Goal: Task Accomplishment & Management: Use online tool/utility

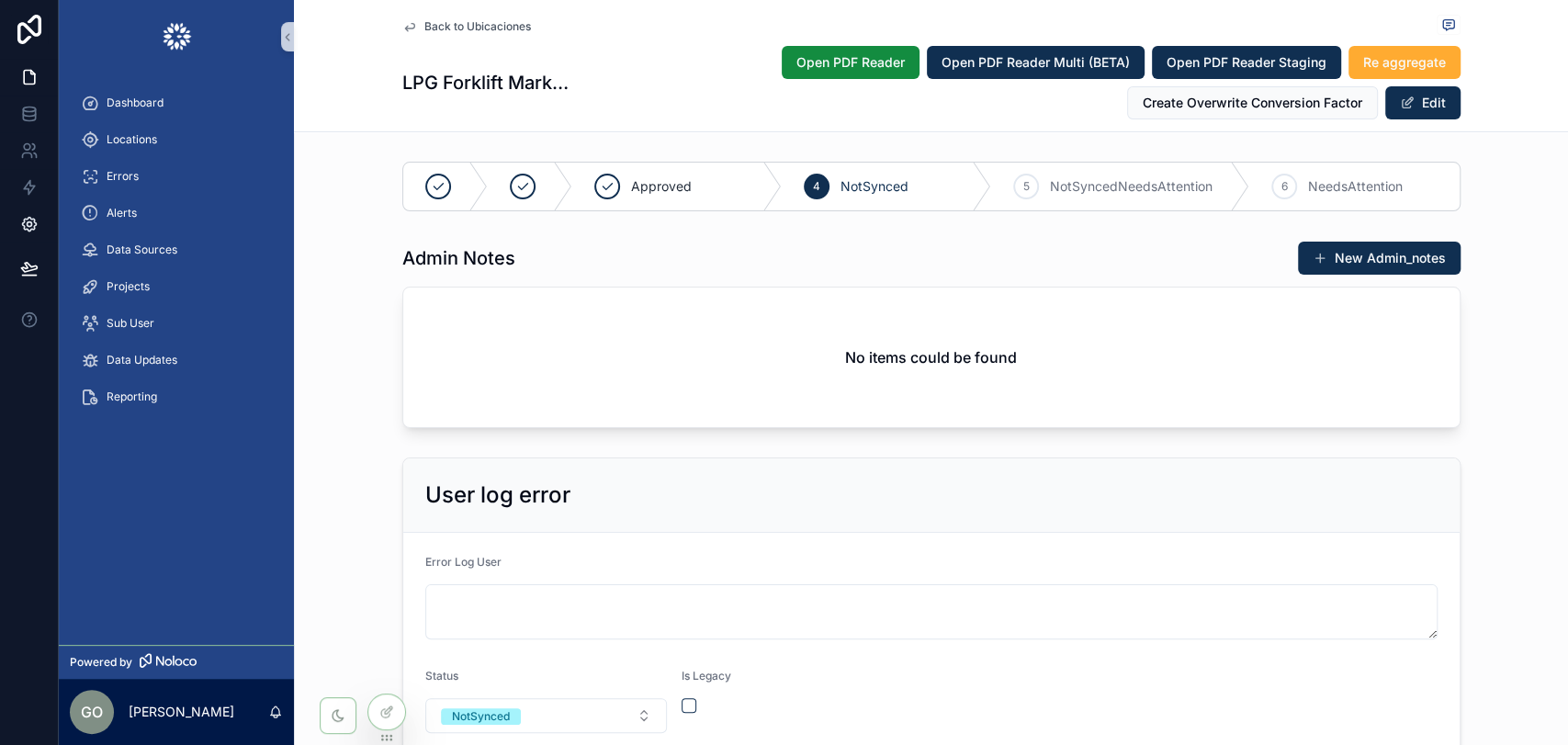
click at [29, 227] on icon at bounding box center [29, 223] width 18 height 18
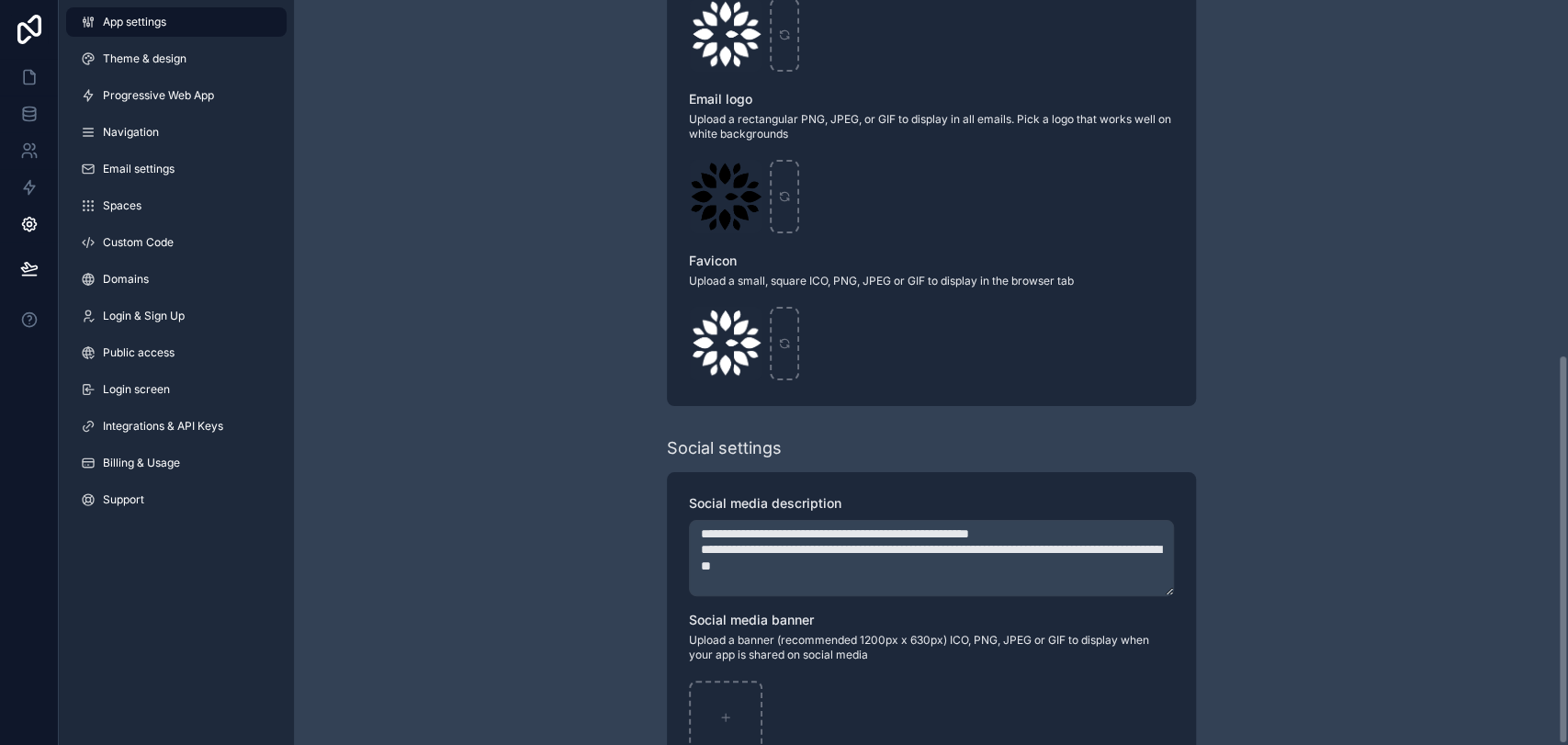
scroll to position [676, 0]
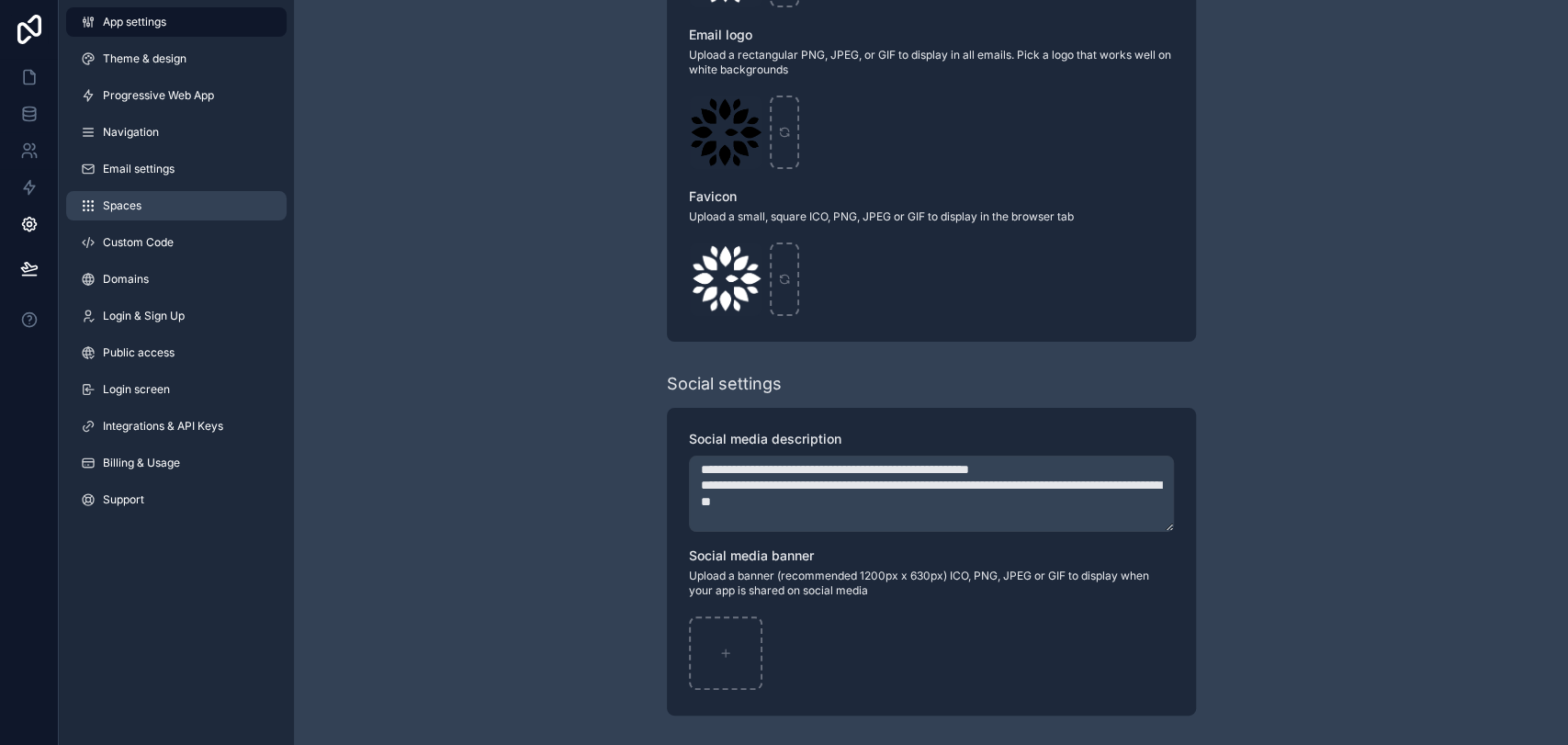
click at [130, 211] on span "Spaces" at bounding box center [122, 205] width 39 height 15
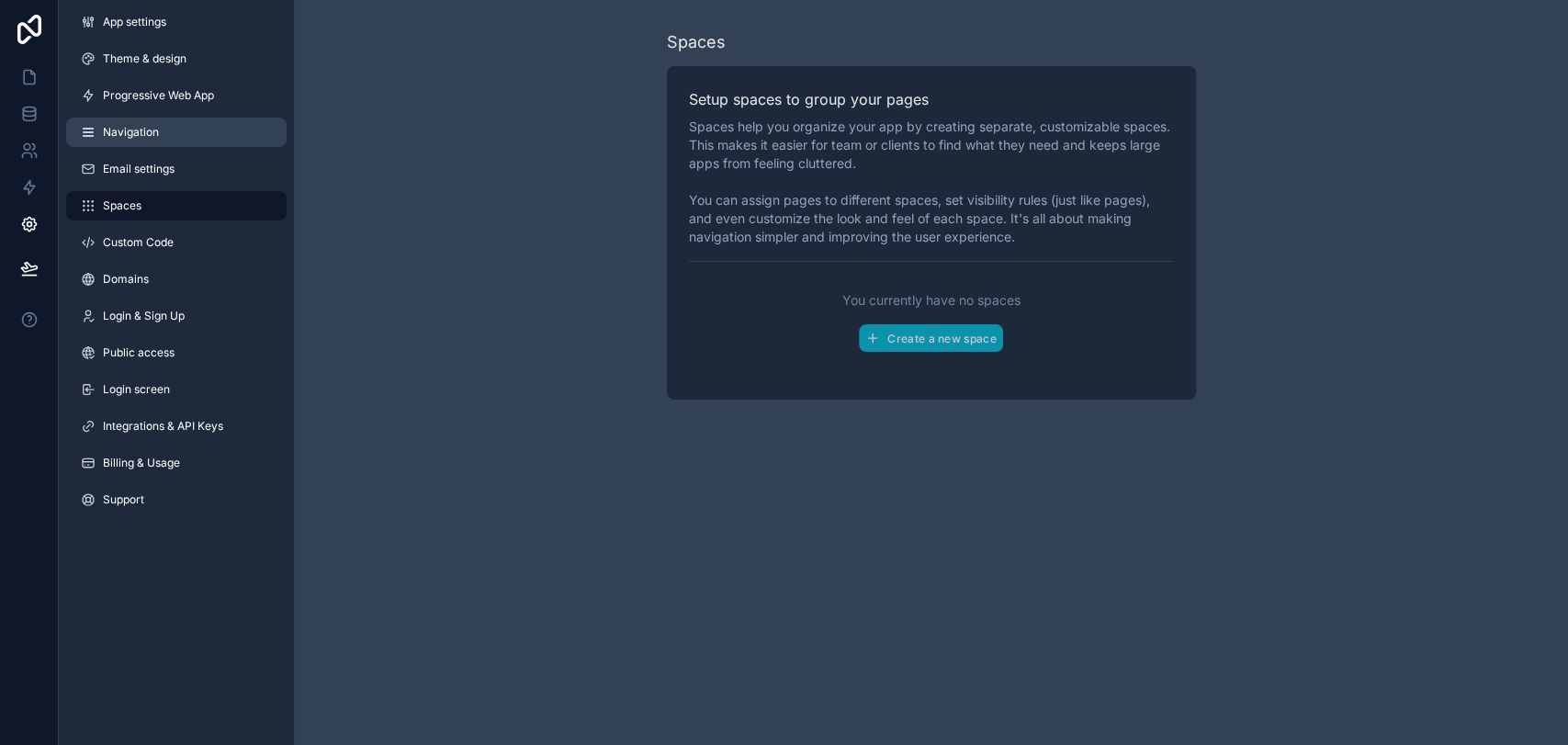
click at [139, 128] on span "Navigation" at bounding box center [131, 132] width 56 height 15
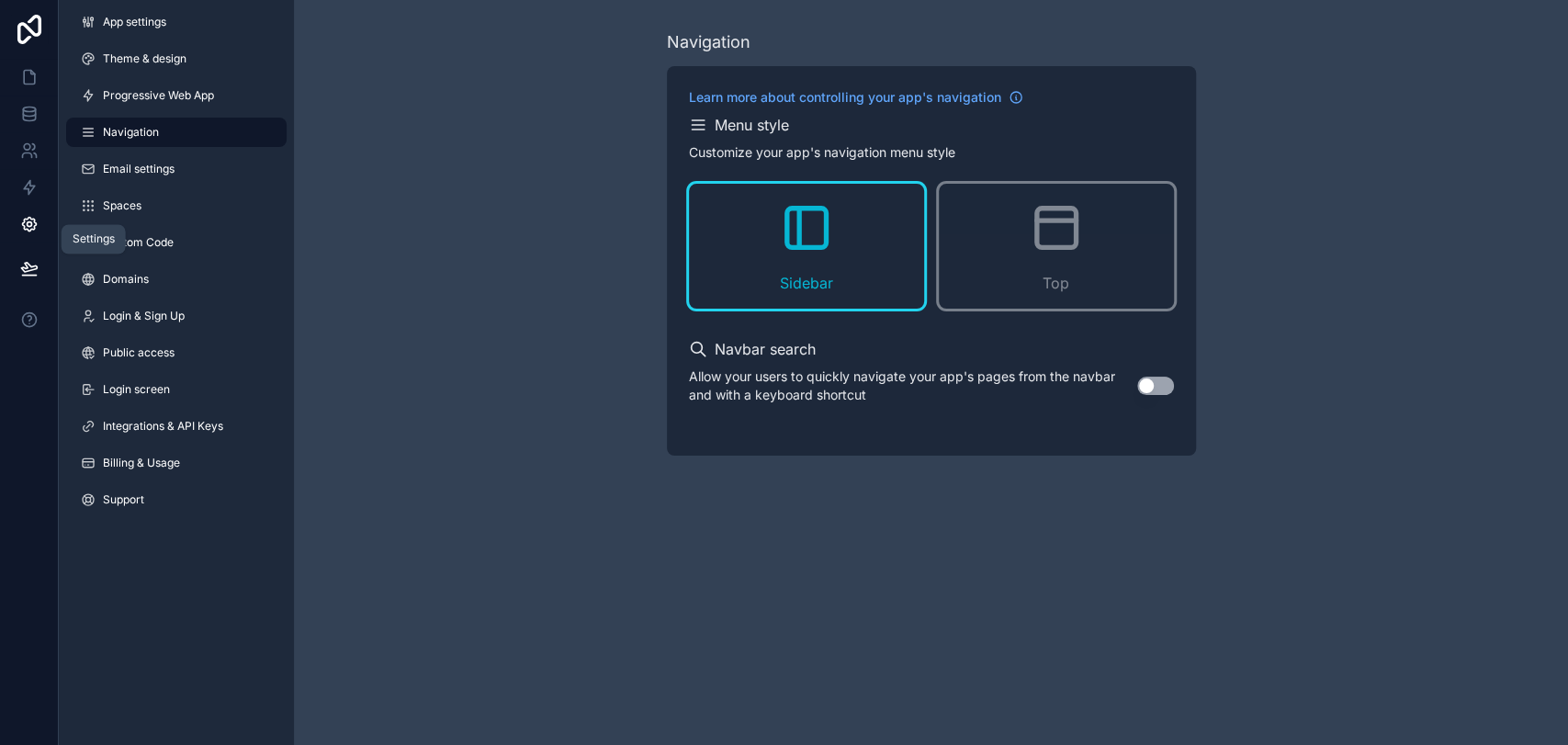
click at [27, 222] on icon at bounding box center [29, 223] width 18 height 18
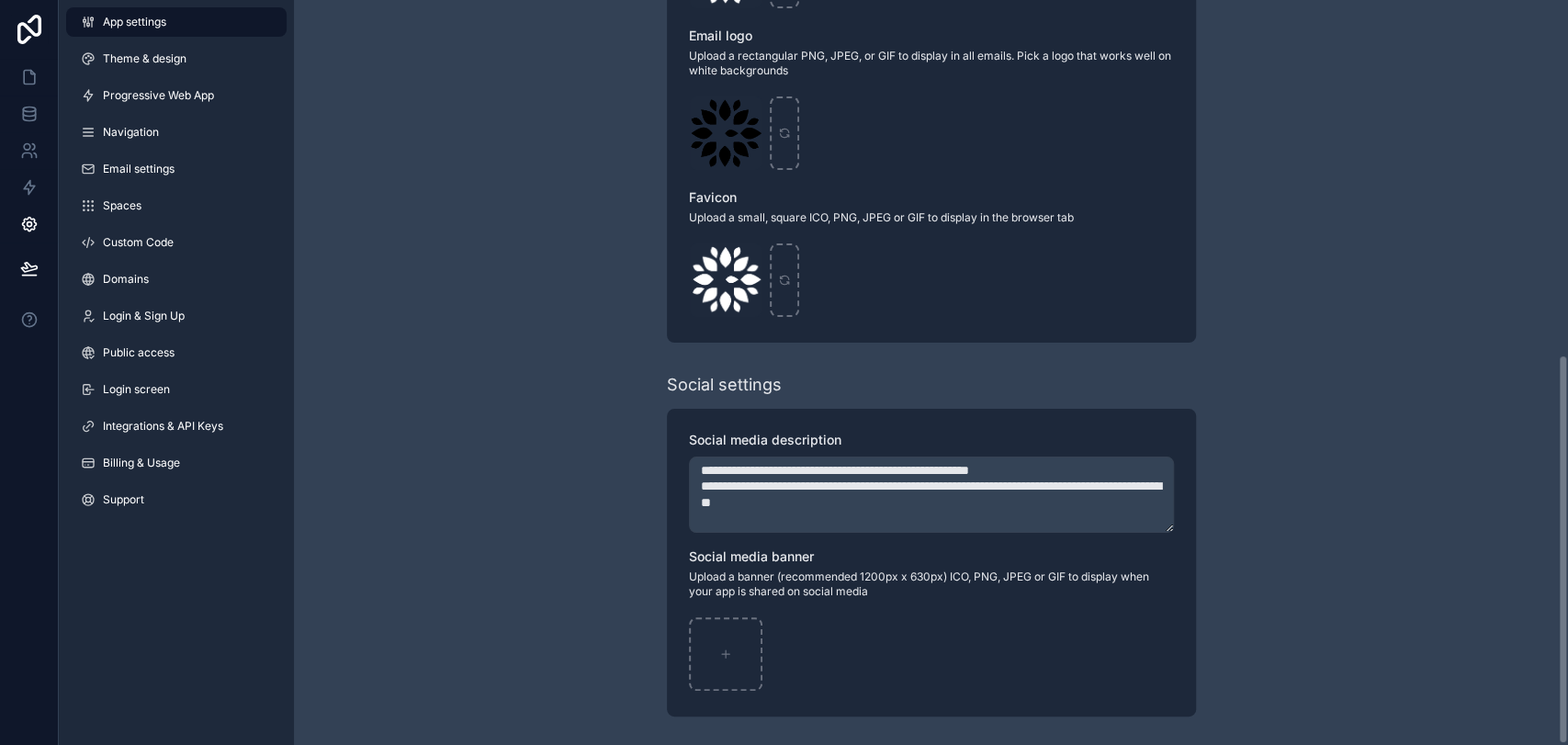
scroll to position [676, 0]
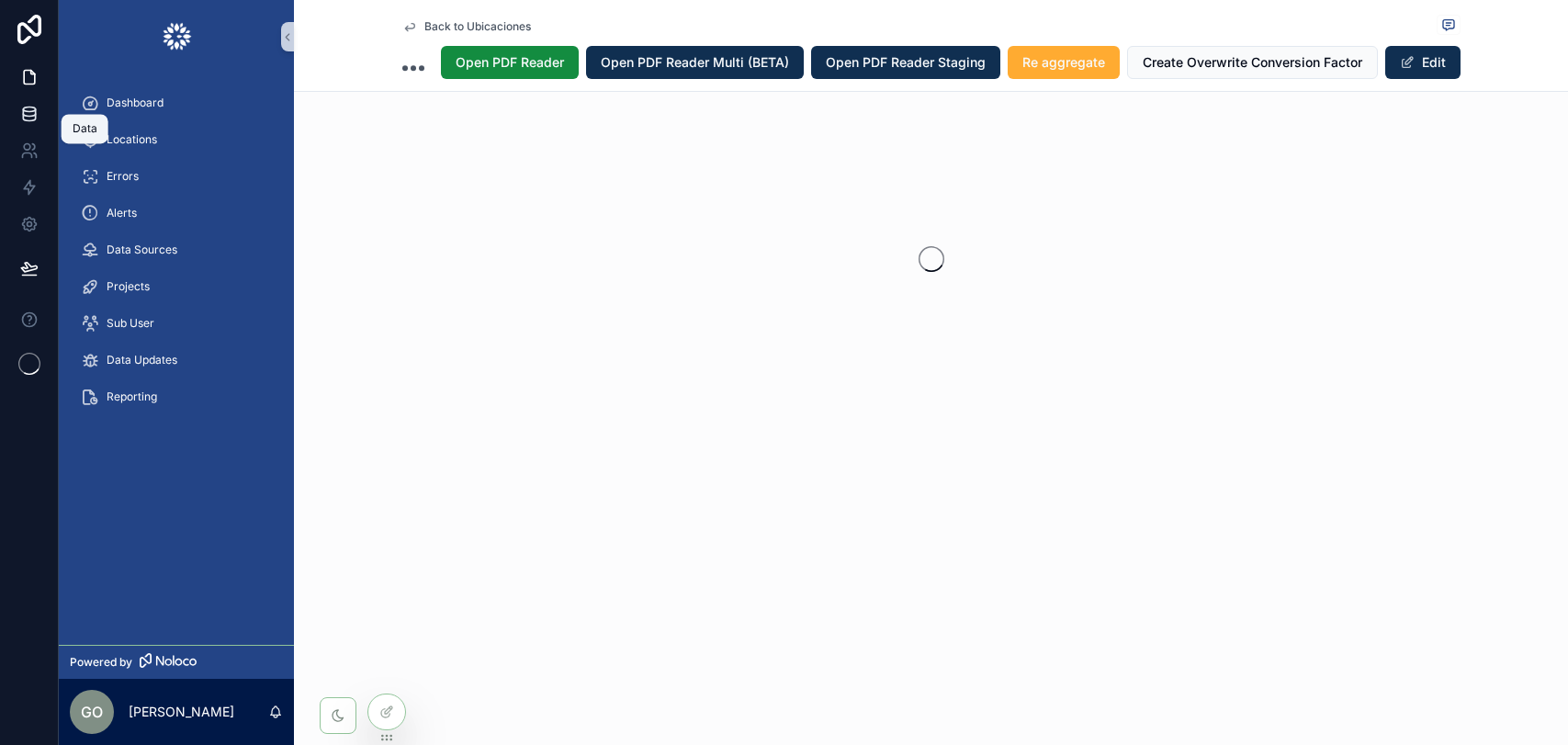
click at [27, 112] on icon at bounding box center [29, 110] width 12 height 5
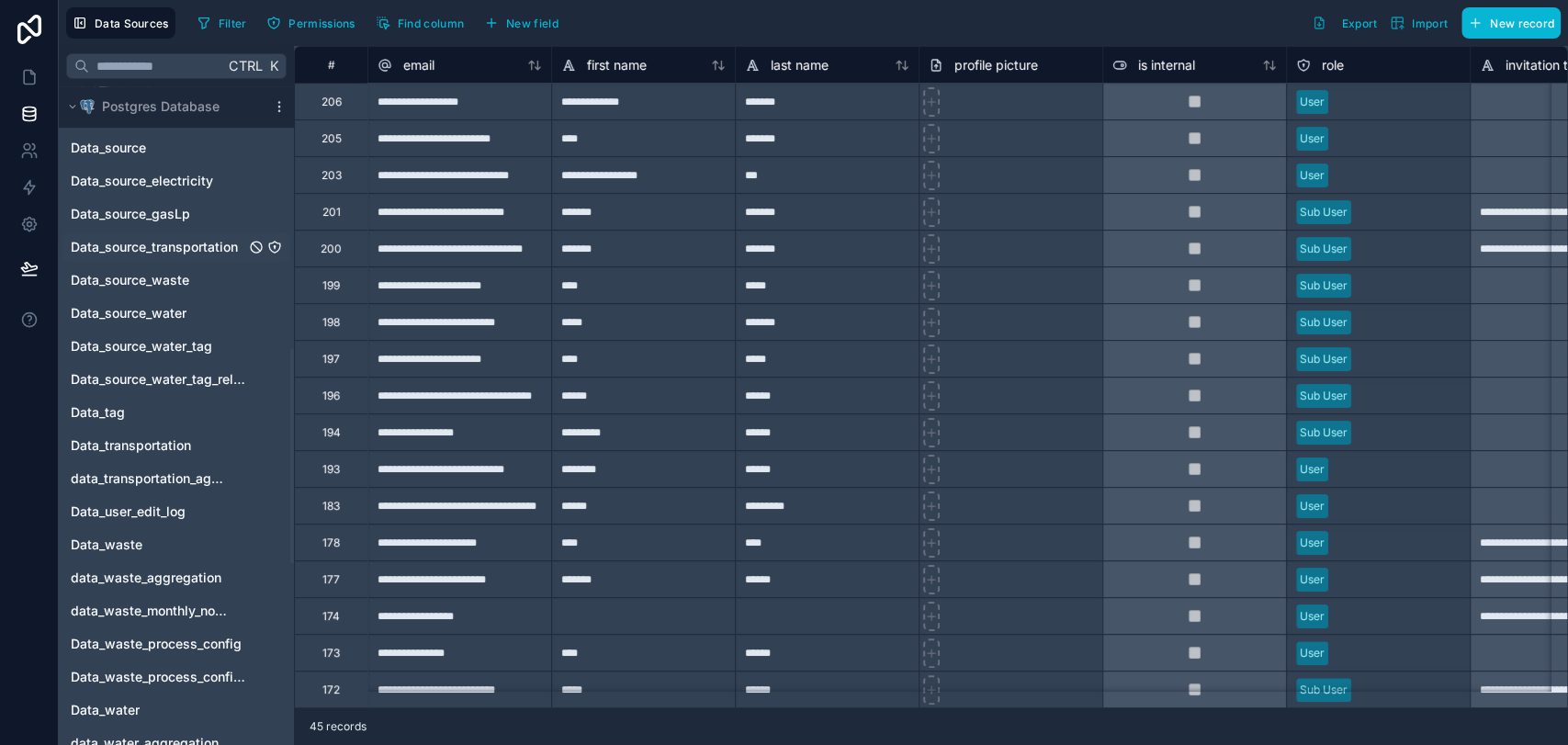
scroll to position [816, 0]
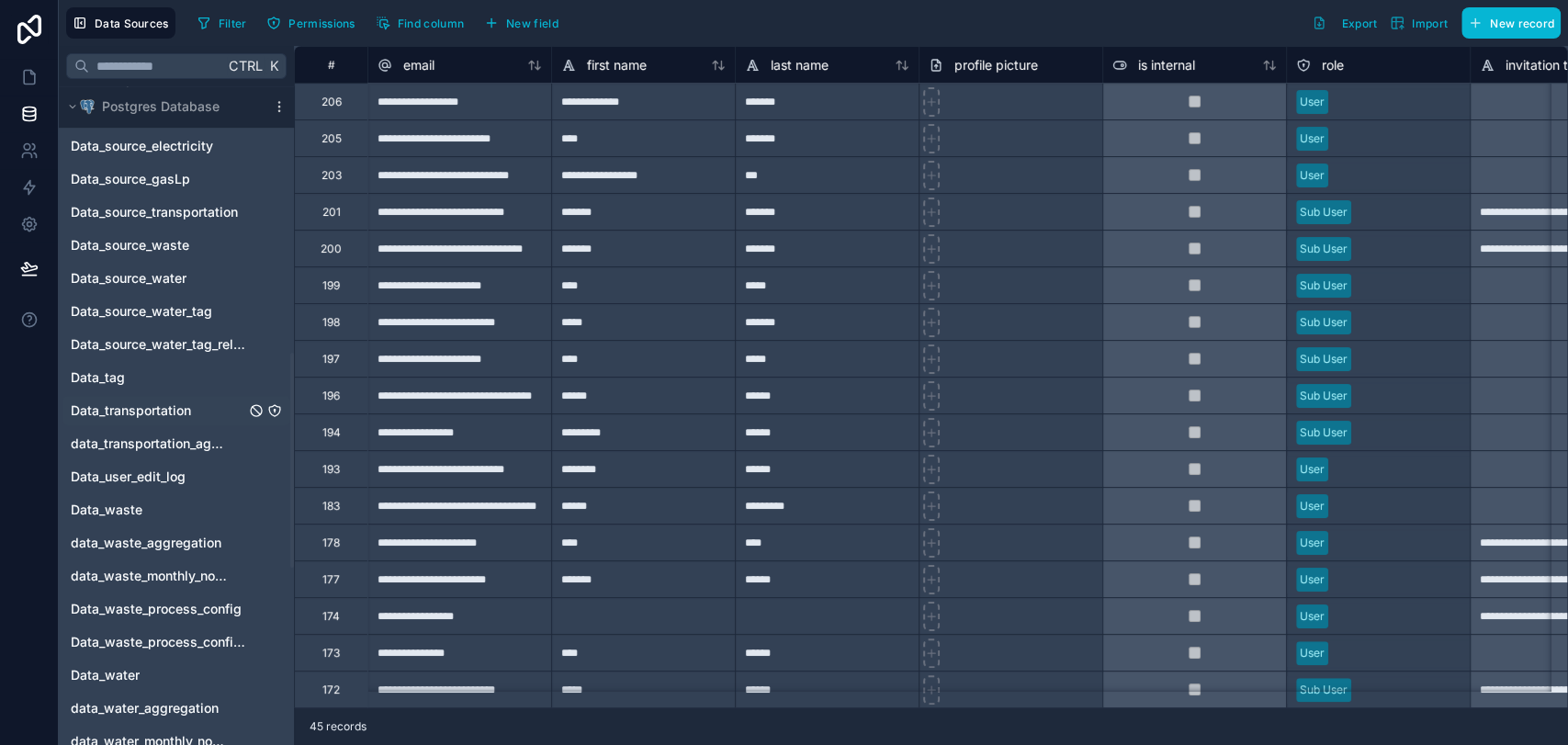
click at [116, 409] on span "Data_transportation" at bounding box center [131, 410] width 120 height 18
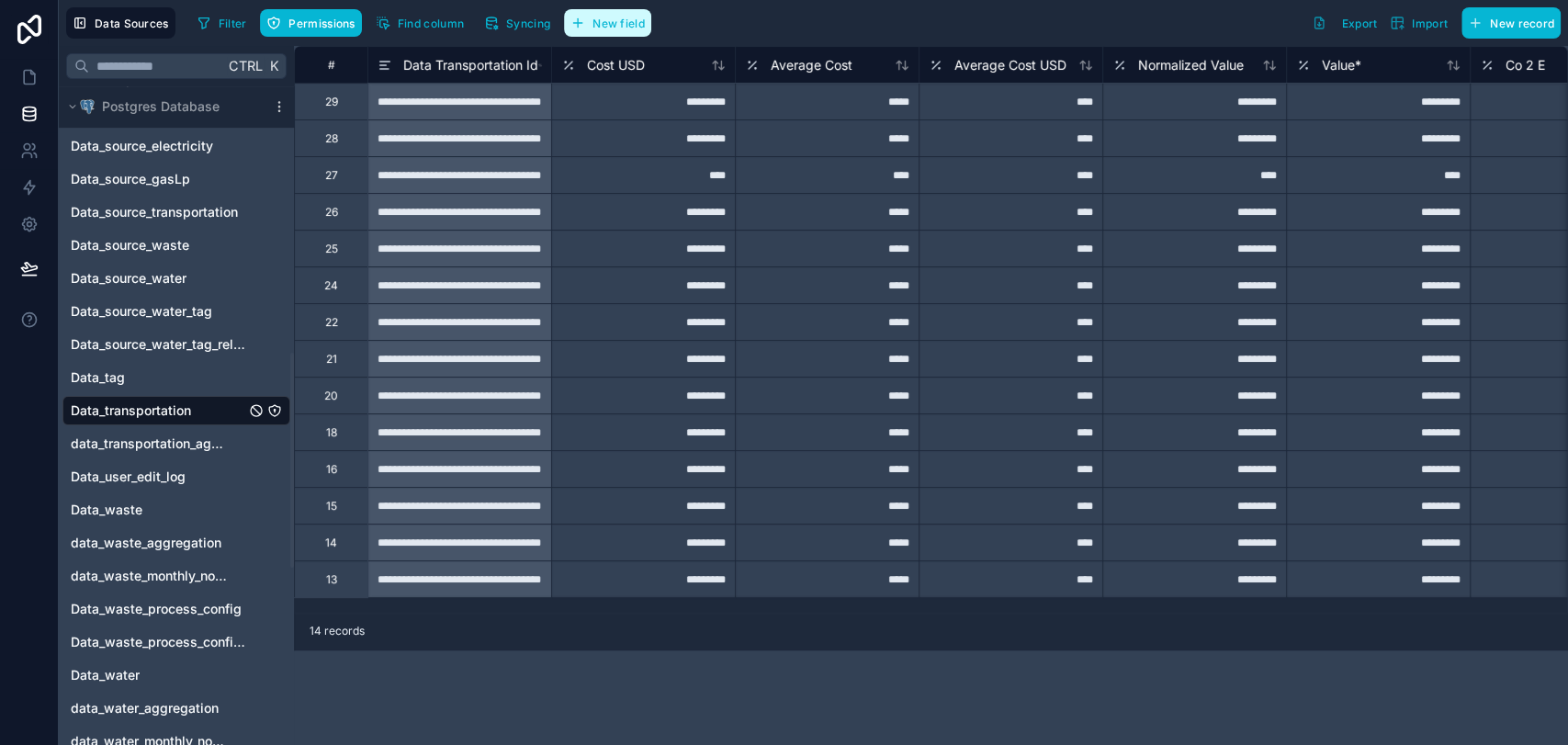
click at [601, 29] on span "New field" at bounding box center [619, 23] width 52 height 14
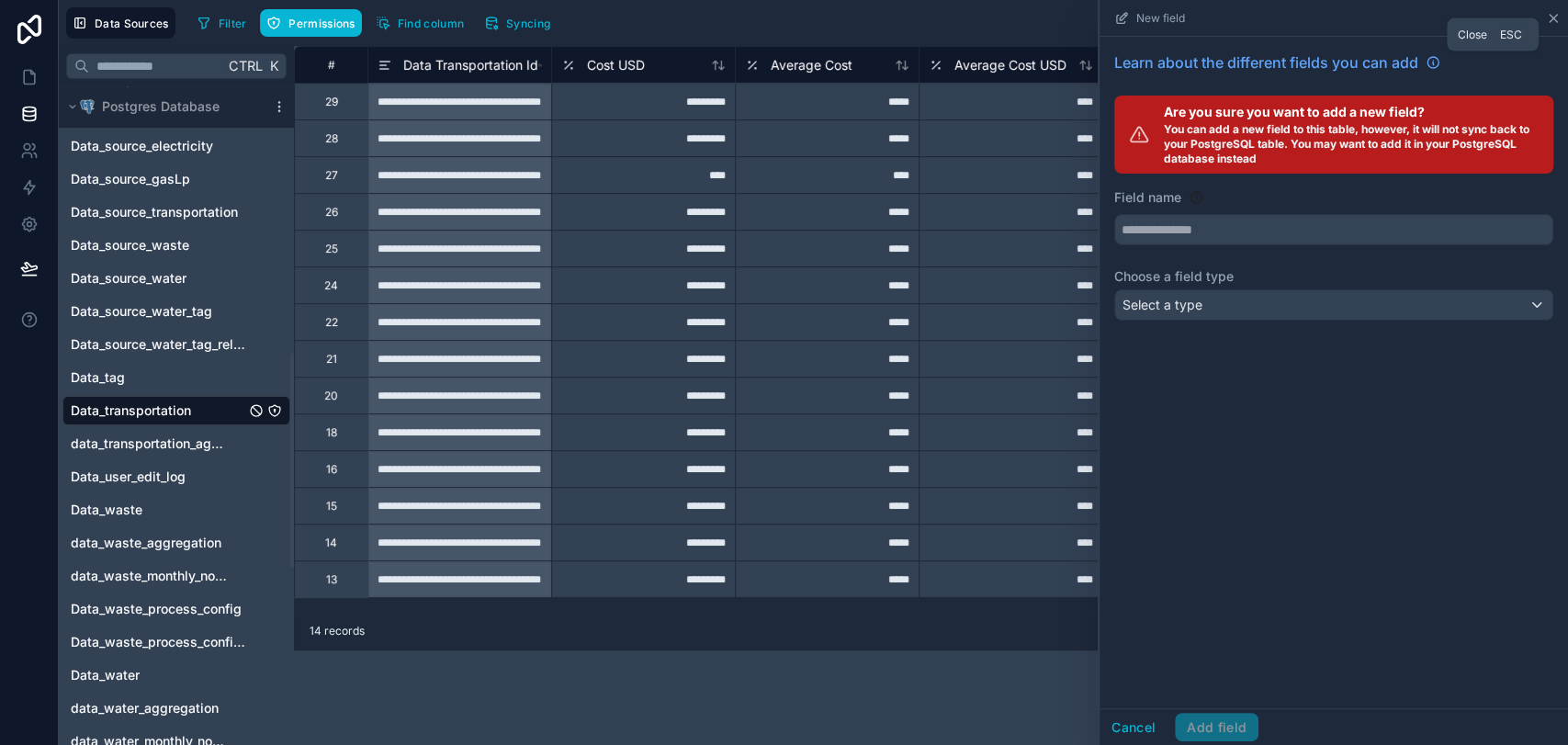
click at [1555, 18] on icon at bounding box center [1553, 17] width 15 height 15
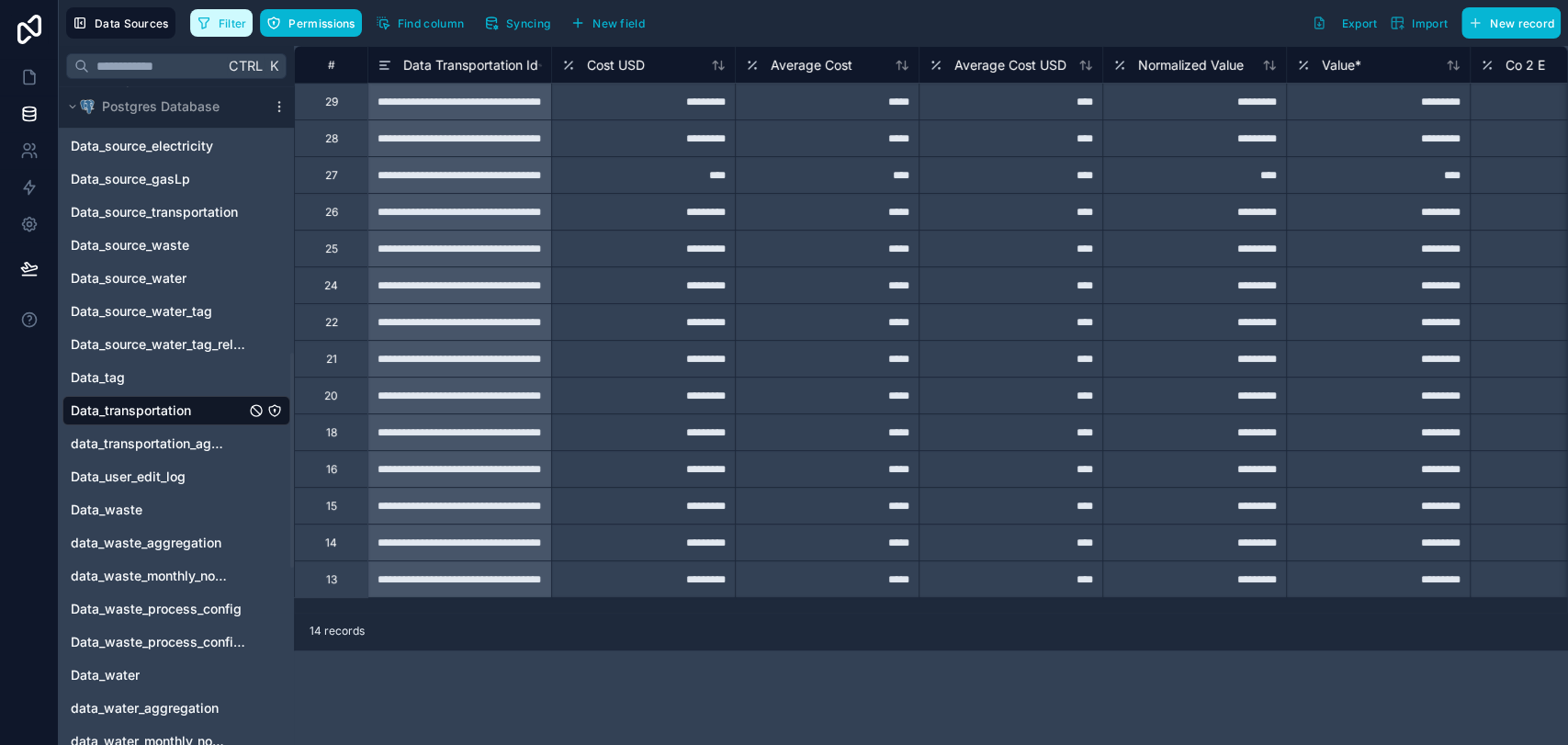
click at [234, 17] on span "Filter" at bounding box center [232, 23] width 28 height 14
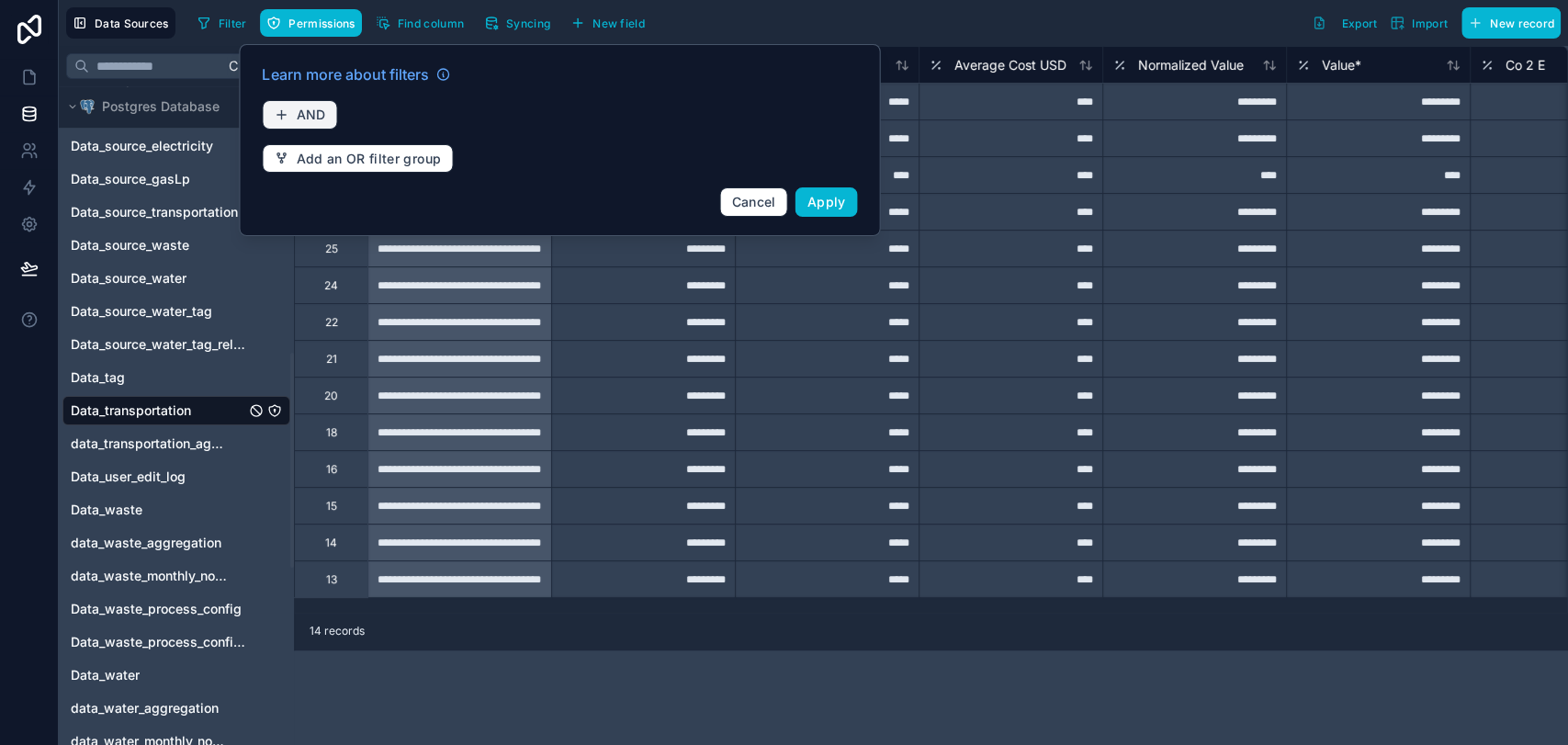
click at [310, 116] on span "AND" at bounding box center [311, 115] width 29 height 17
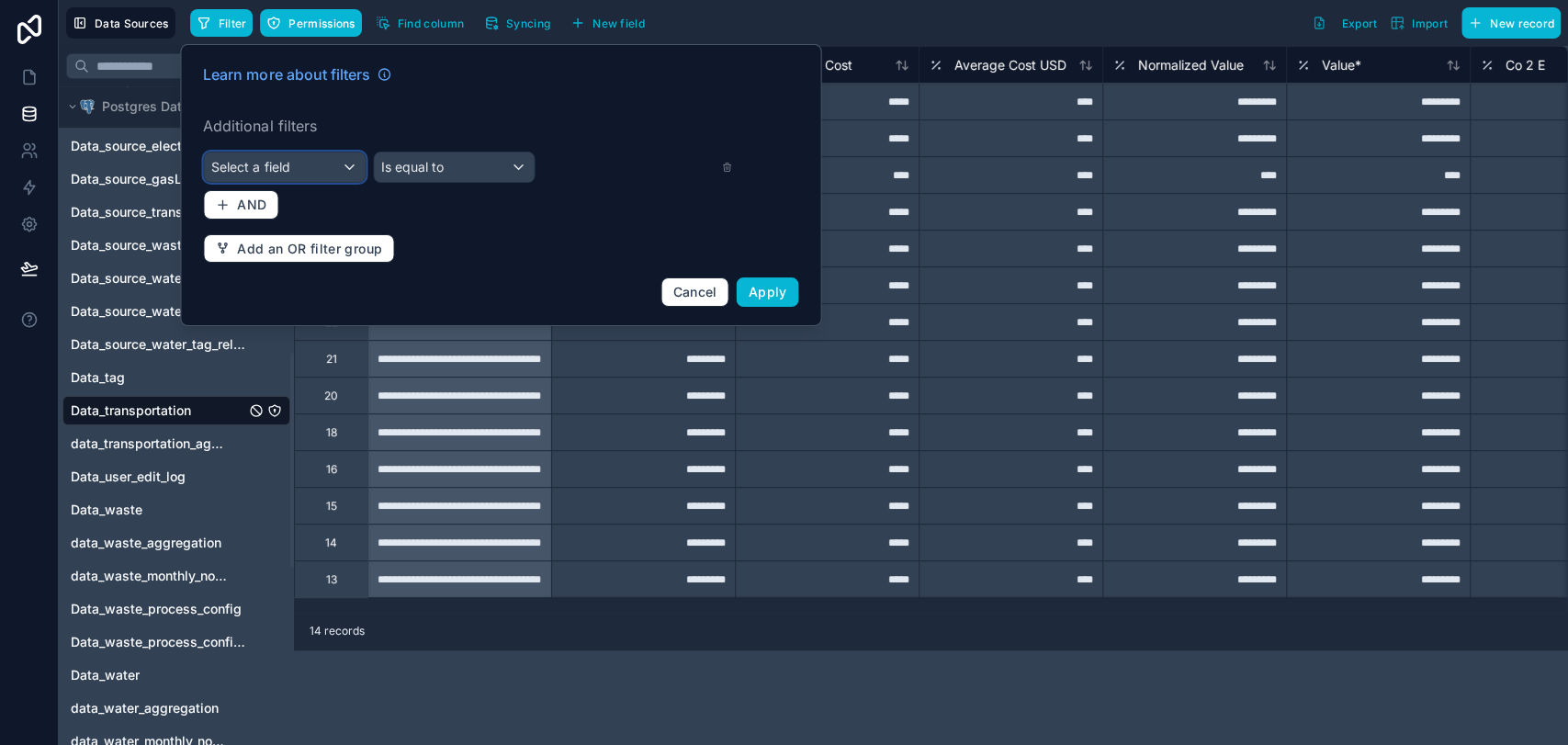
click at [344, 169] on div "Select a field" at bounding box center [284, 167] width 160 height 29
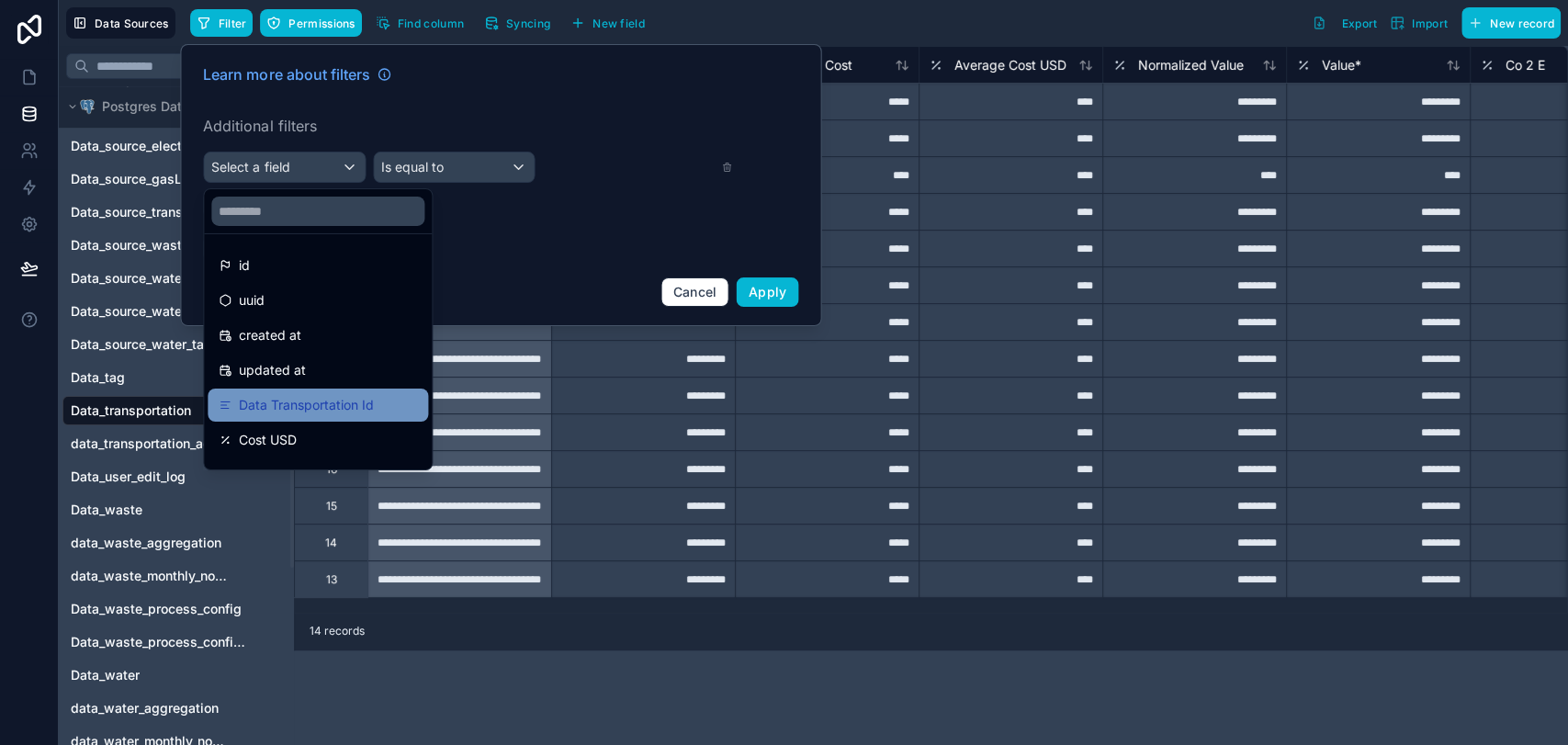
click at [359, 398] on span "Data Transportation Id" at bounding box center [306, 405] width 135 height 22
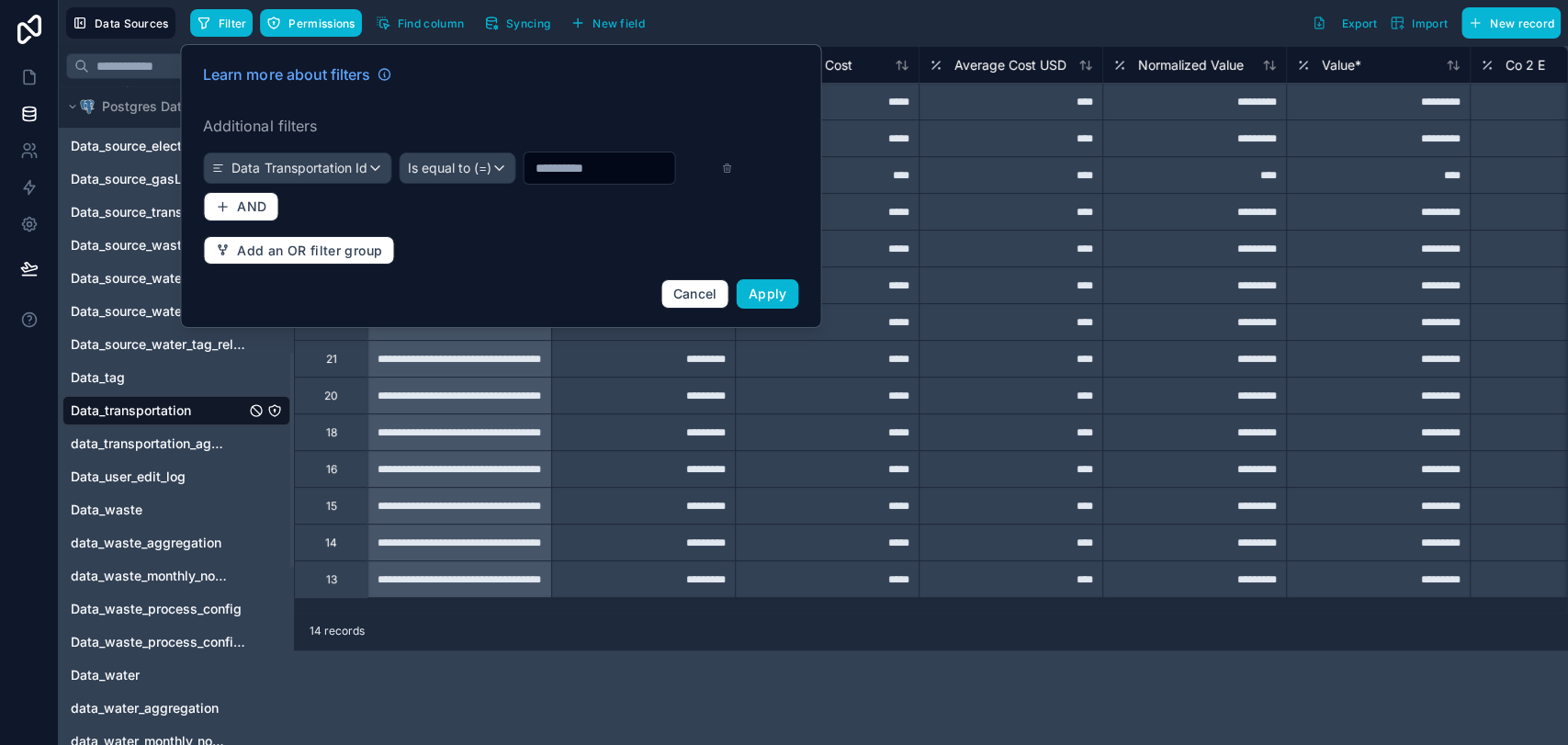
drag, startPoint x: 374, startPoint y: 210, endPoint x: 377, endPoint y: 219, distance: 9.5
click at [524, 181] on input "text" at bounding box center [598, 168] width 151 height 25
paste input "**********"
type input "**********"
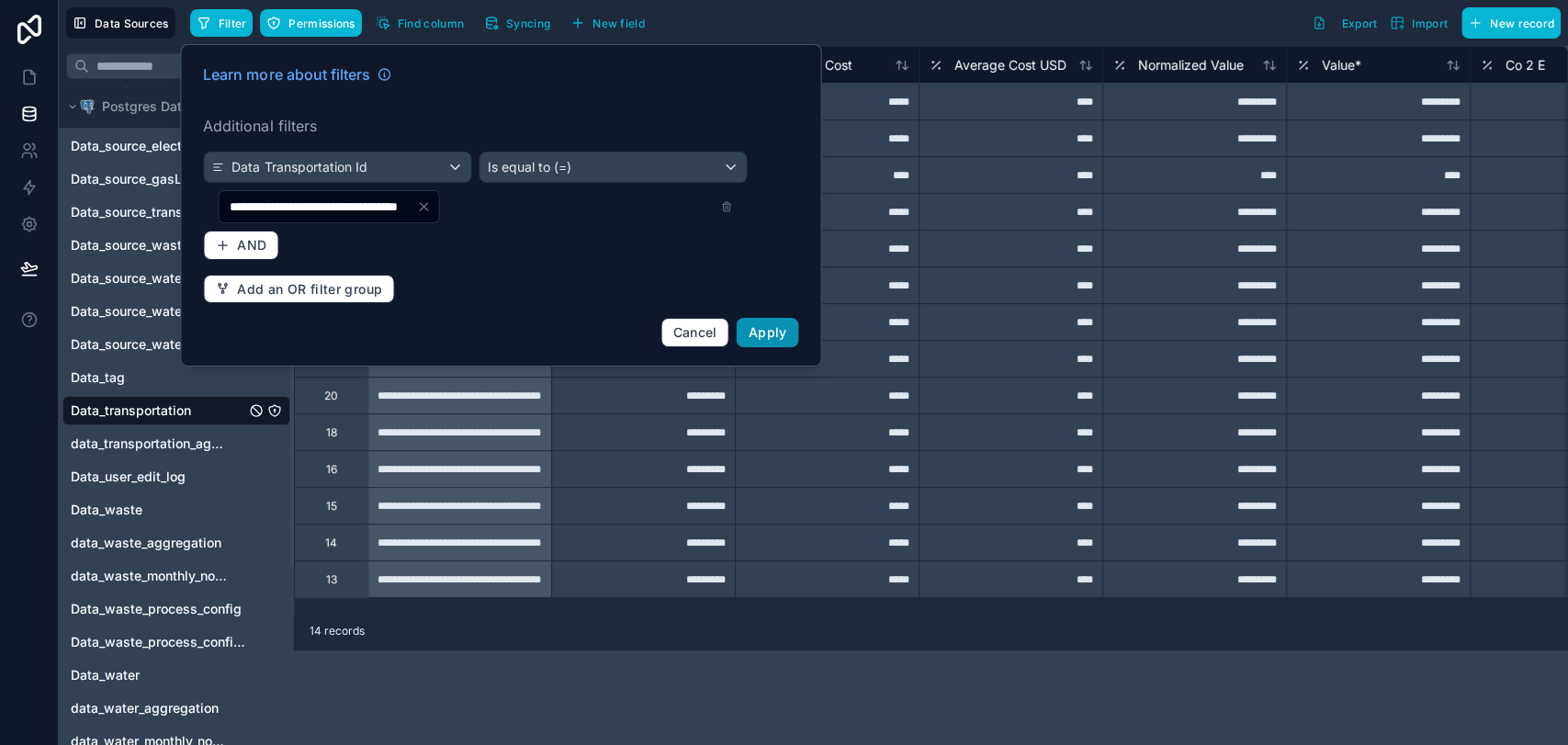
click at [771, 332] on span "Apply" at bounding box center [768, 332] width 39 height 16
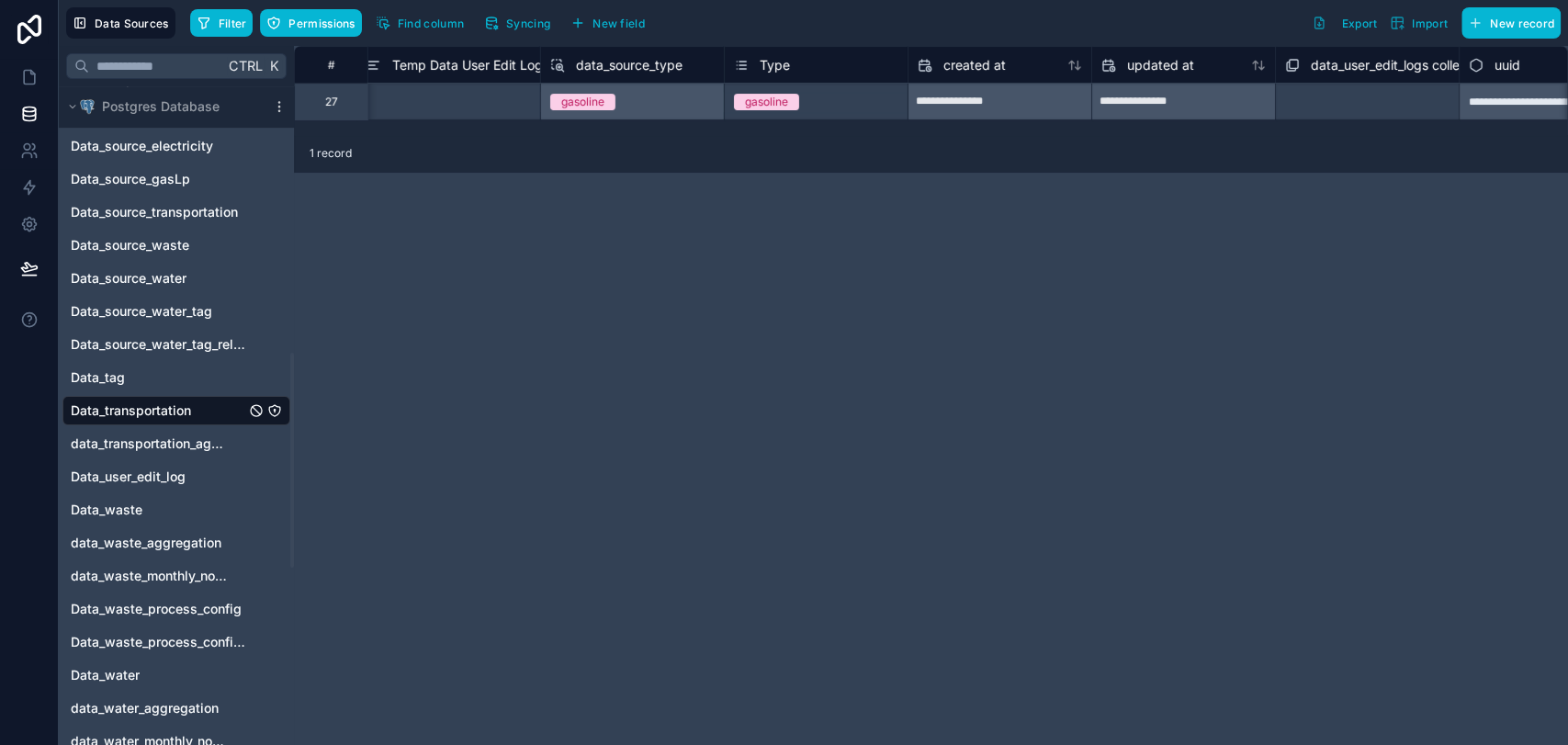
scroll to position [0, 4129]
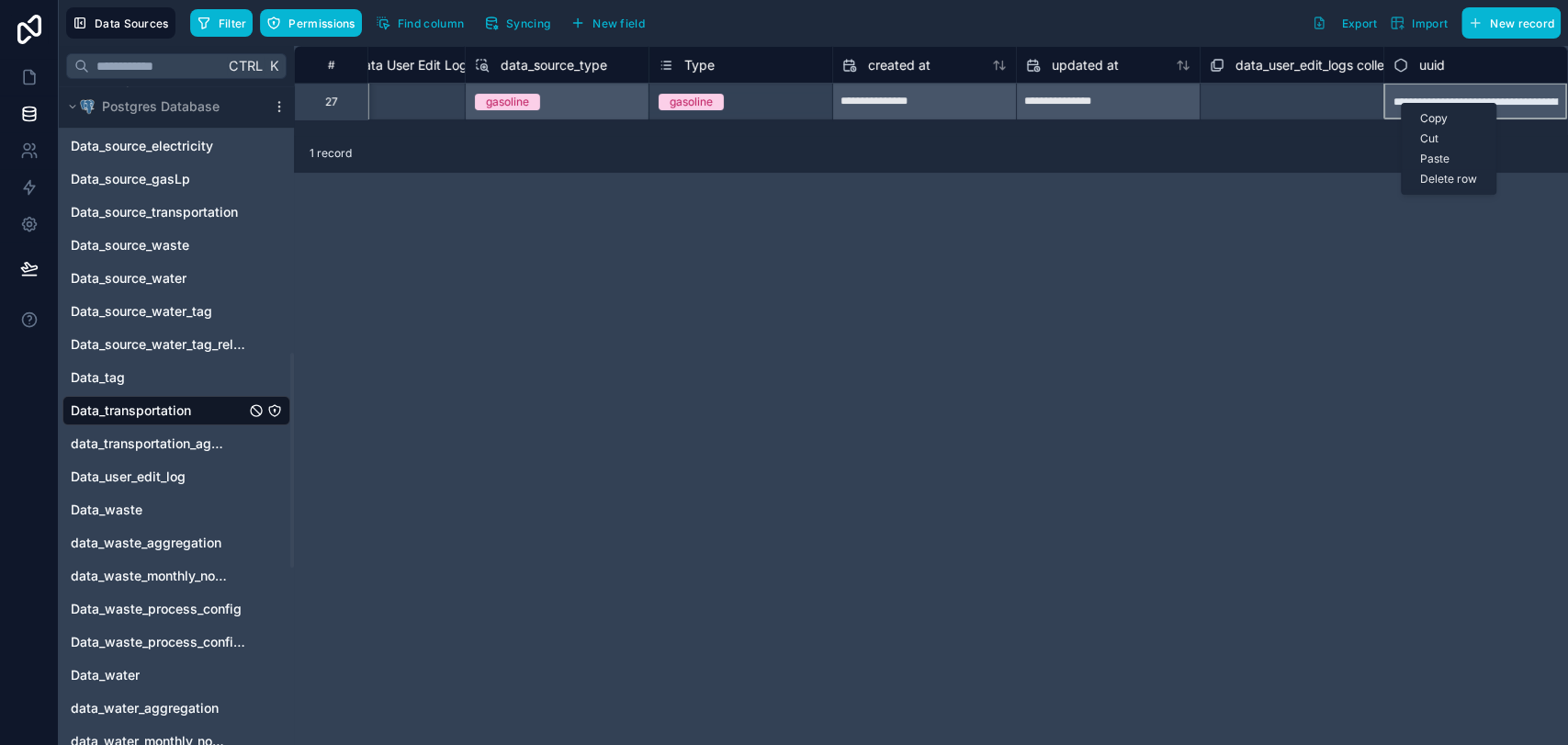
click at [1435, 183] on div "Delete row" at bounding box center [1449, 179] width 93 height 20
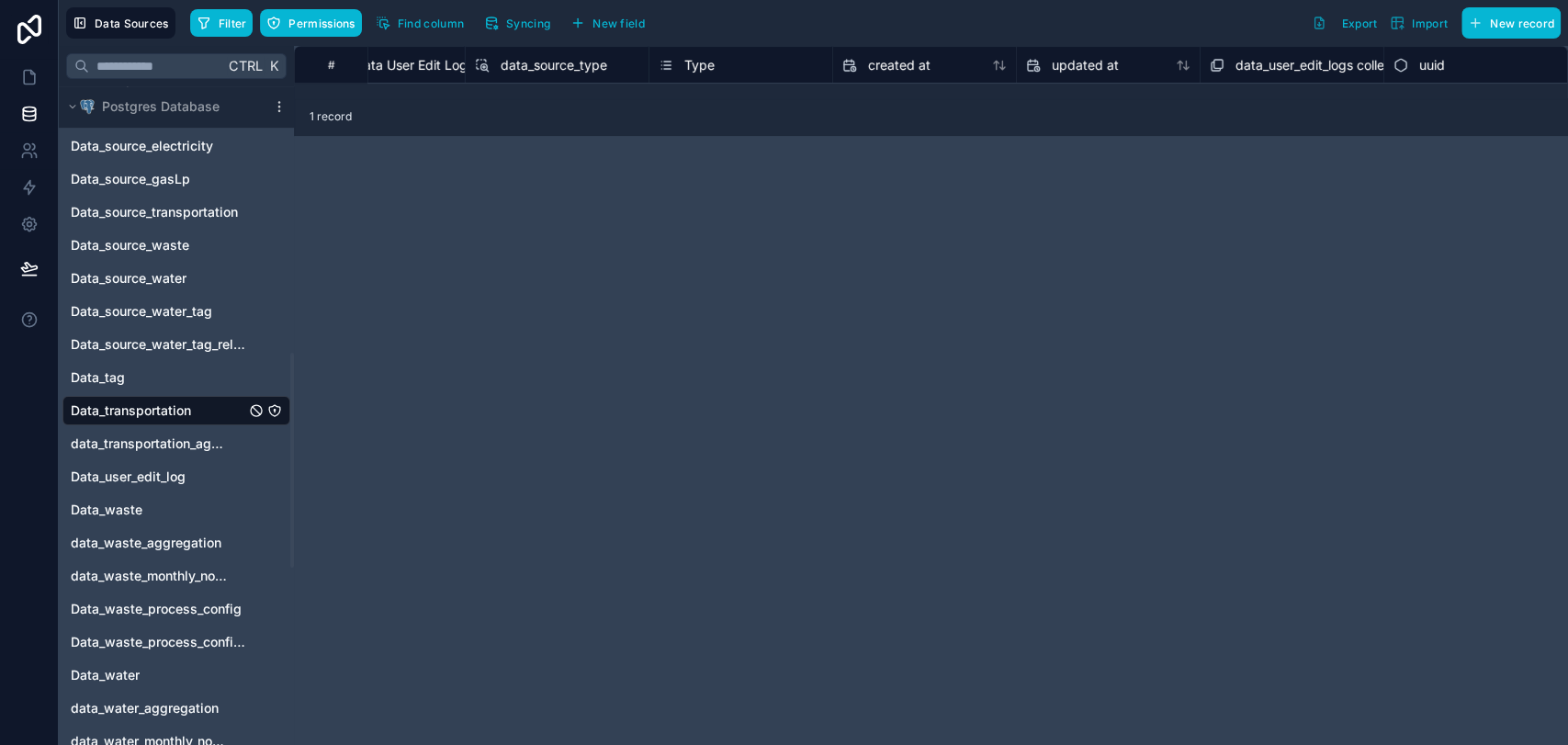
click at [794, 309] on div "# User Reported Errors Temp Data User Edit Log data_source_type Type created at…" at bounding box center [932, 395] width 1275 height 699
